Goal: Information Seeking & Learning: Learn about a topic

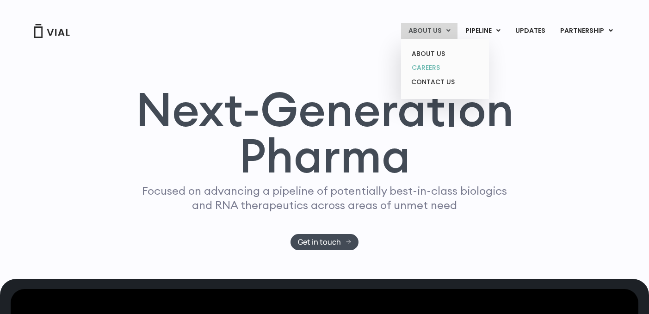
click at [428, 66] on link "CAREERS" at bounding box center [444, 68] width 81 height 14
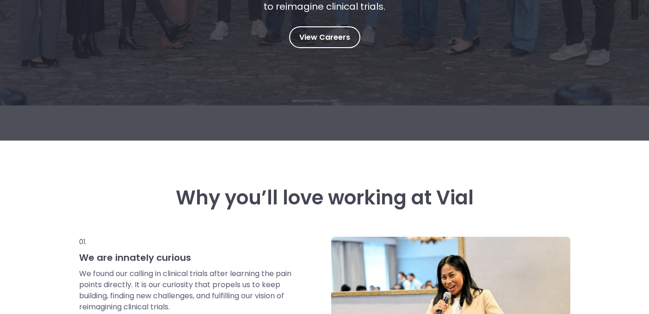
scroll to position [159, 0]
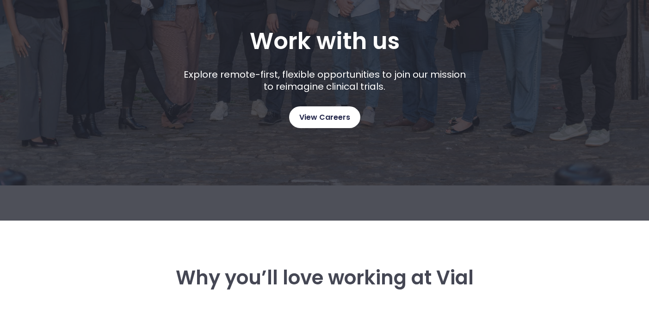
click at [332, 114] on span "View Careers" at bounding box center [324, 117] width 51 height 12
